Goal: Transaction & Acquisition: Purchase product/service

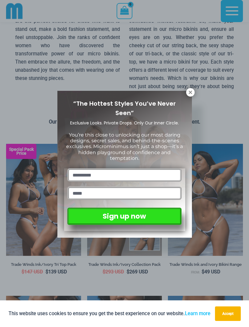
scroll to position [88, 0]
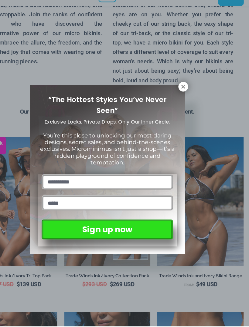
click at [187, 90] on icon at bounding box center [189, 92] width 5 height 5
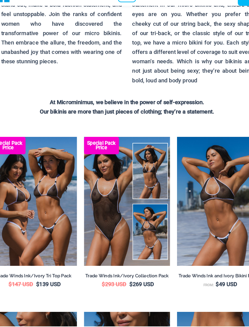
click at [6, 136] on img at bounding box center [6, 136] width 0 height 0
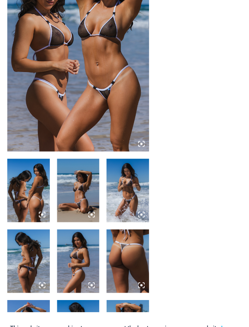
scroll to position [49, 0]
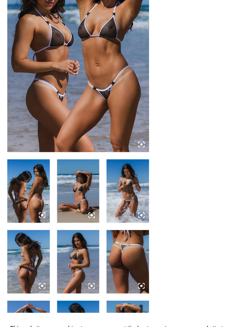
click at [29, 173] on img at bounding box center [23, 199] width 35 height 53
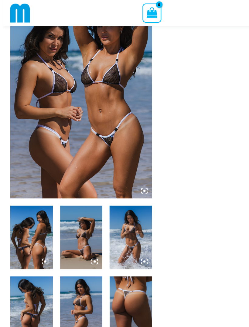
scroll to position [0, 0]
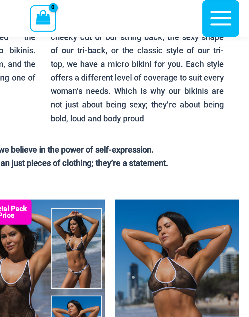
scroll to position [102, 0]
